Goal: Find contact information: Find contact information

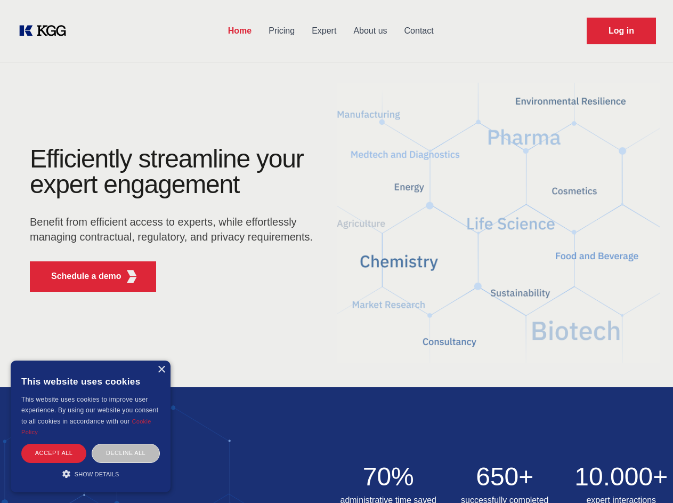
click at [336, 251] on div "Efficiently streamline your expert engagement Benefit from efficient access to …" at bounding box center [175, 223] width 324 height 154
click at [80, 276] on p "Schedule a demo" at bounding box center [86, 276] width 70 height 13
click at [161, 369] on div "×" at bounding box center [161, 370] width 8 height 8
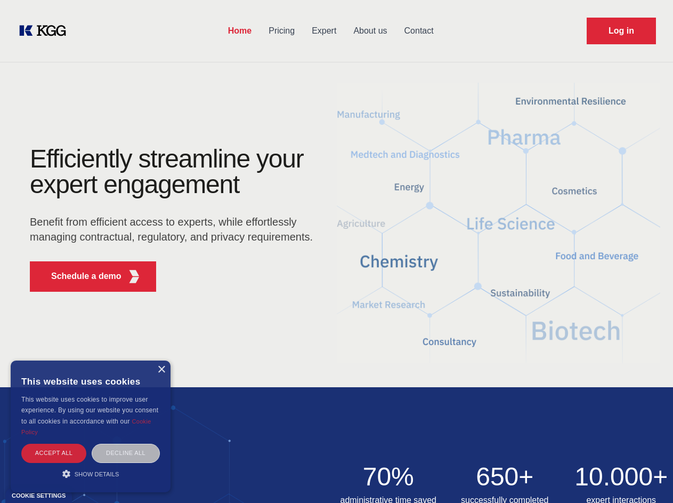
click at [54, 453] on div "Accept all" at bounding box center [53, 452] width 65 height 19
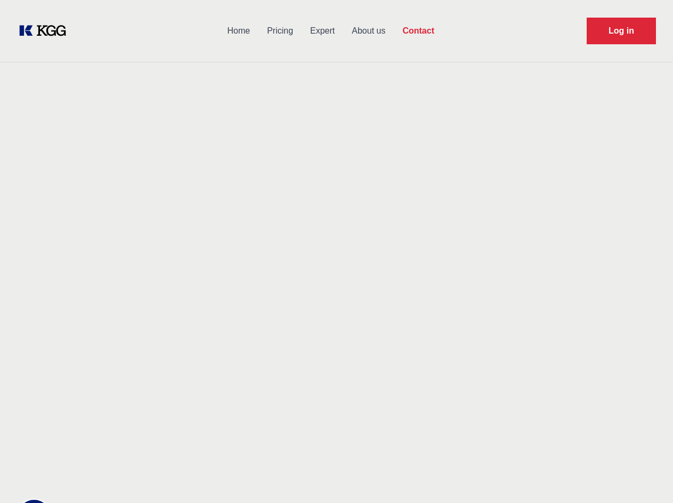
click at [126, 453] on div "Contact Information We would love to hear from you. Postal address [PERSON_NAME…" at bounding box center [149, 338] width 239 height 324
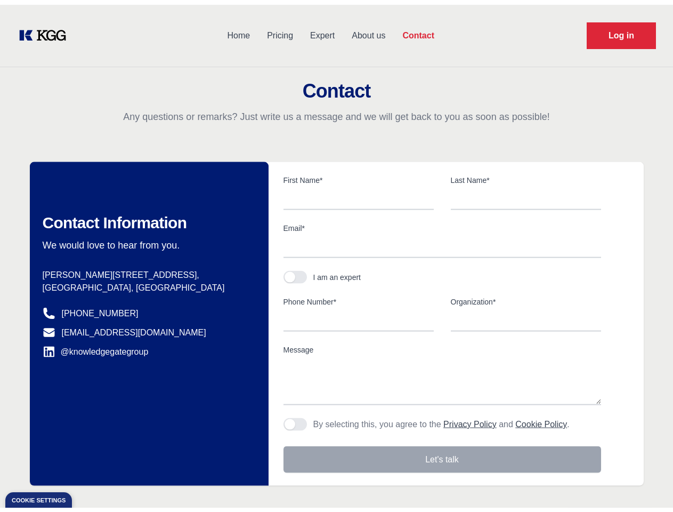
click at [91, 473] on main "Contact Any questions or remarks? Just write us a message and we will get back …" at bounding box center [336, 277] width 673 height 555
